Goal: Transaction & Acquisition: Purchase product/service

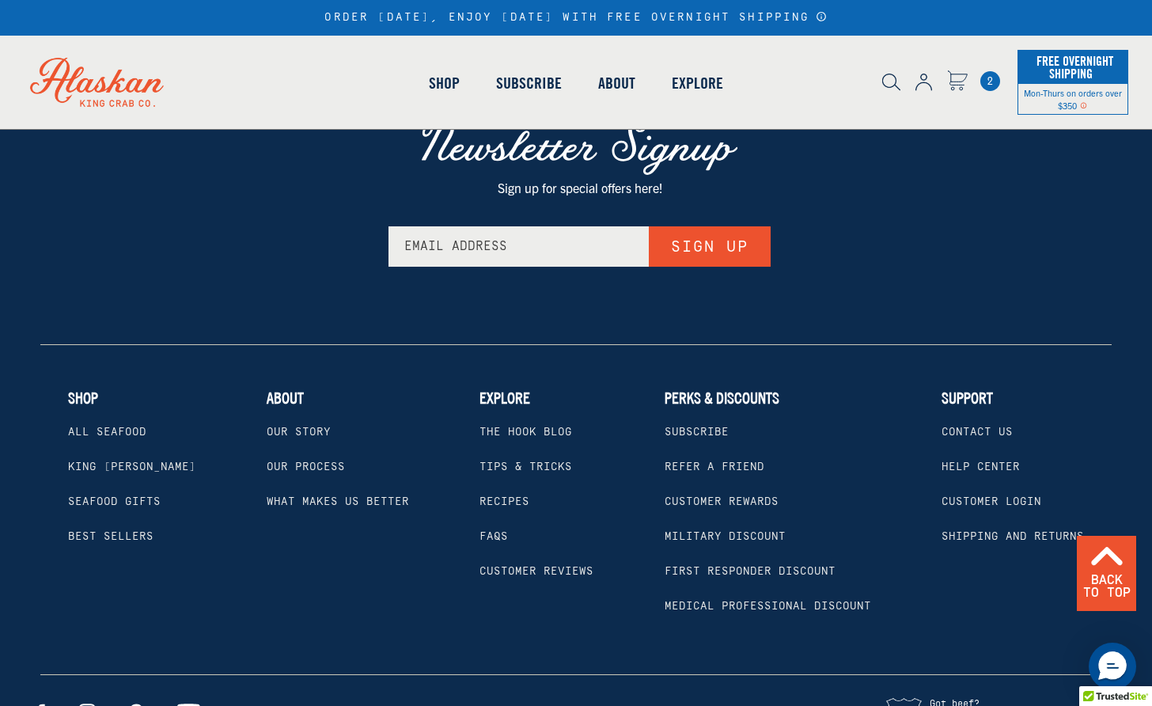
scroll to position [1819, 0]
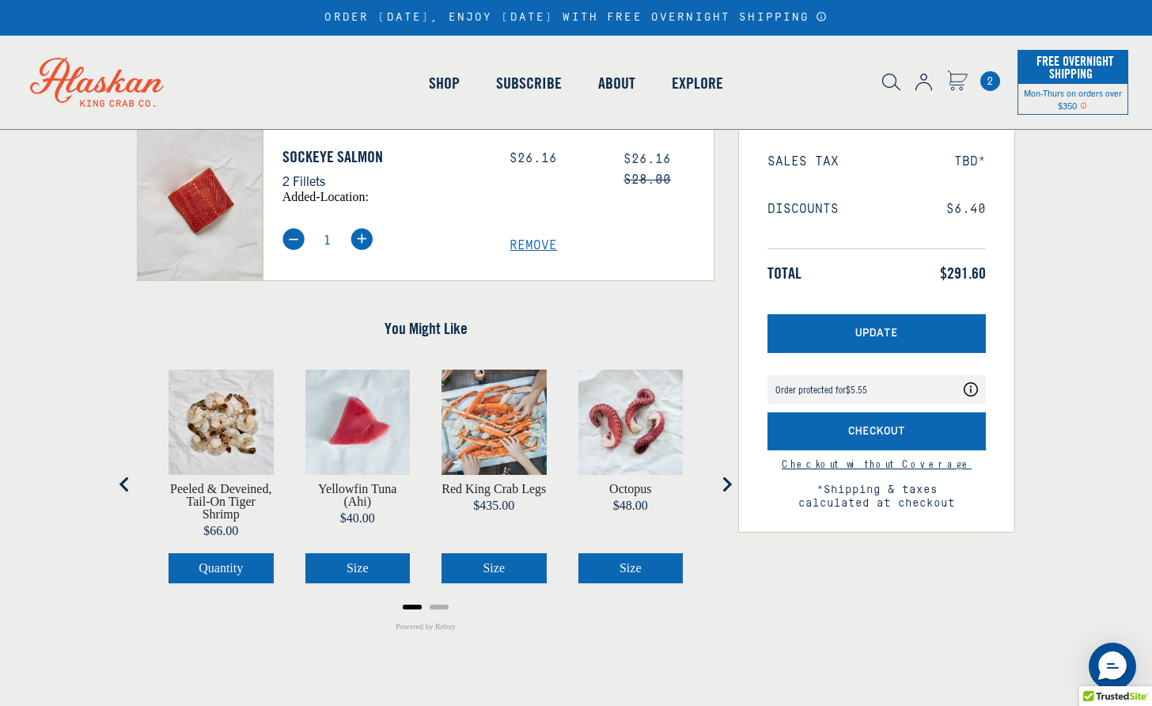
scroll to position [475, 0]
